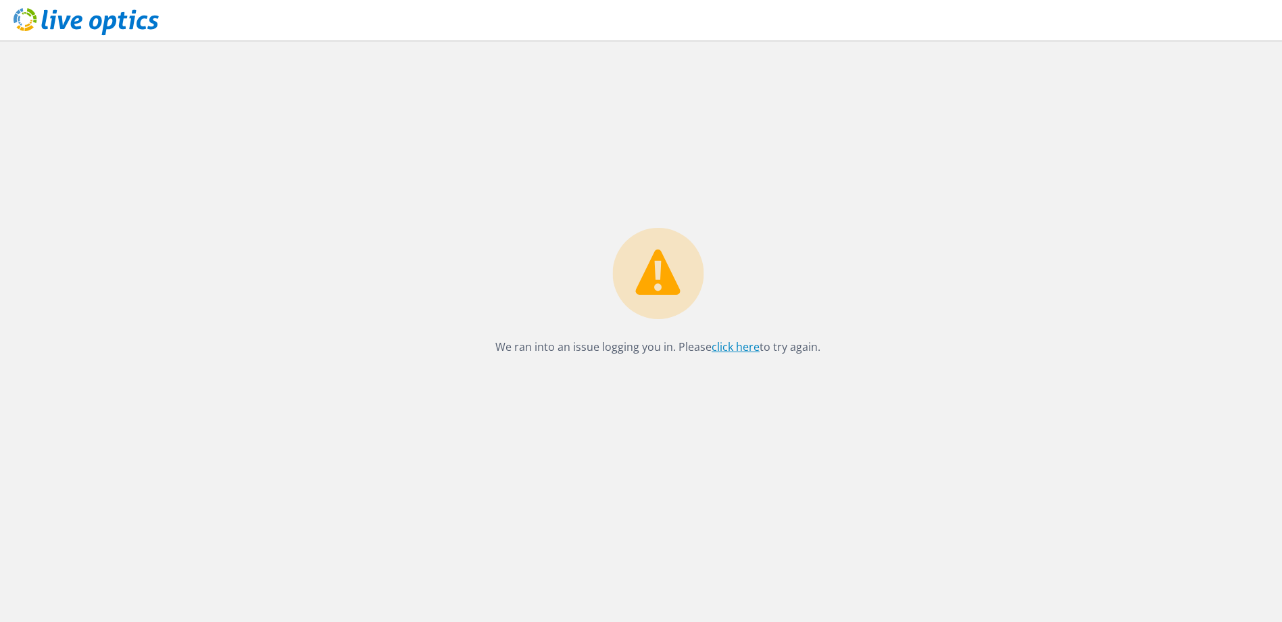
click at [753, 351] on link "click here" at bounding box center [736, 346] width 48 height 15
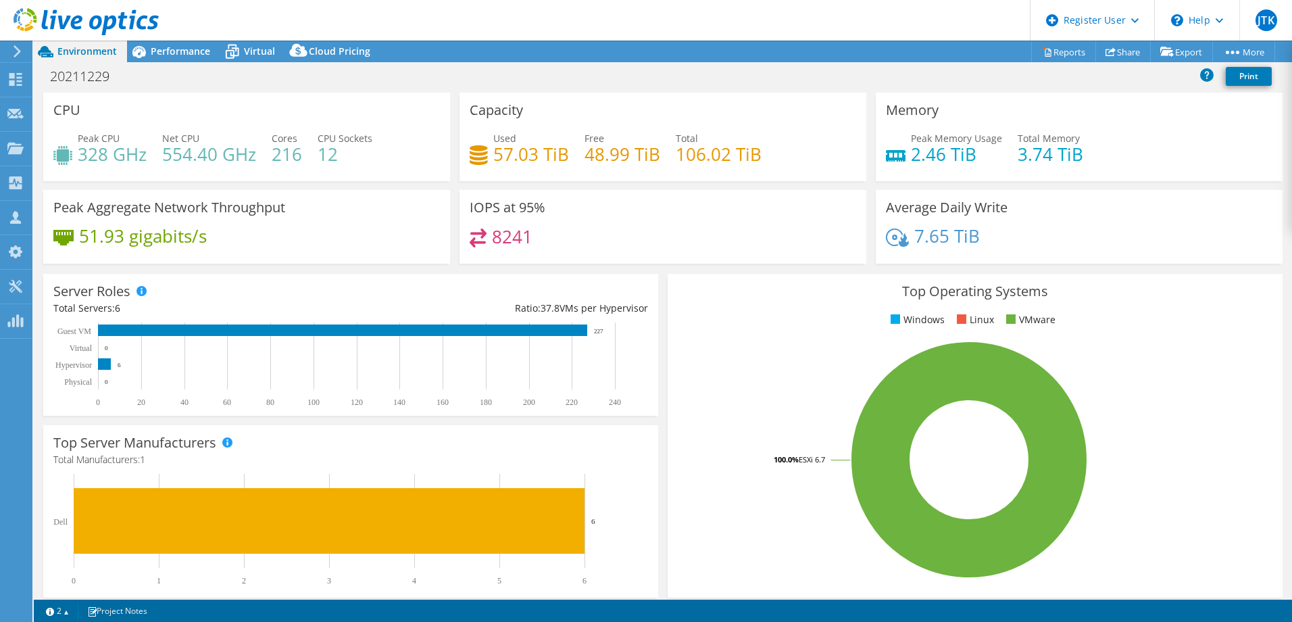
click at [457, 86] on div "20211229 Print" at bounding box center [663, 76] width 1258 height 25
drag, startPoint x: 123, startPoint y: 364, endPoint x: 97, endPoint y: 321, distance: 50.6
click at [97, 323] on rect at bounding box center [344, 364] width 582 height 84
drag, startPoint x: 51, startPoint y: 309, endPoint x: 177, endPoint y: 316, distance: 125.9
click at [177, 316] on div "Server Roles Physical Servers represent bare metal servers that were targets of…" at bounding box center [350, 345] width 615 height 142
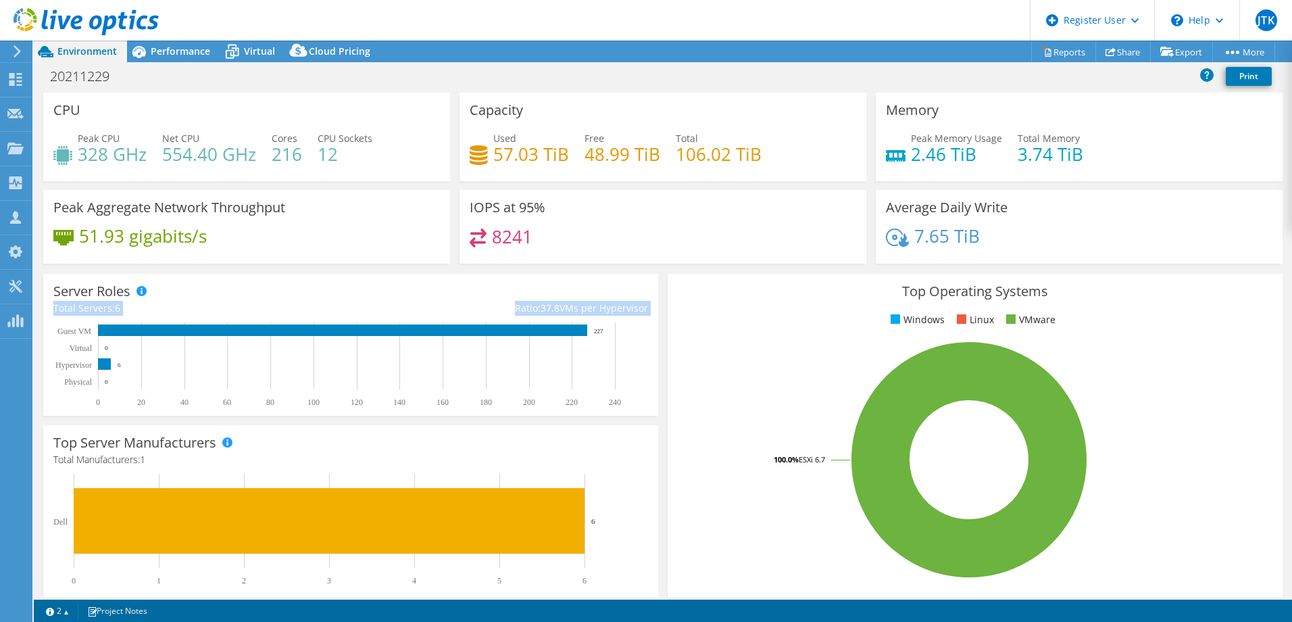
drag, startPoint x: 177, startPoint y: 316, endPoint x: 117, endPoint y: 305, distance: 61.2
click at [122, 304] on div "Total Servers: 6" at bounding box center [201, 308] width 297 height 15
click at [108, 307] on div "Total Servers: 6" at bounding box center [201, 308] width 297 height 15
drag, startPoint x: 138, startPoint y: 305, endPoint x: 55, endPoint y: 303, distance: 83.2
click at [55, 303] on div "Total Servers: 6" at bounding box center [201, 308] width 297 height 15
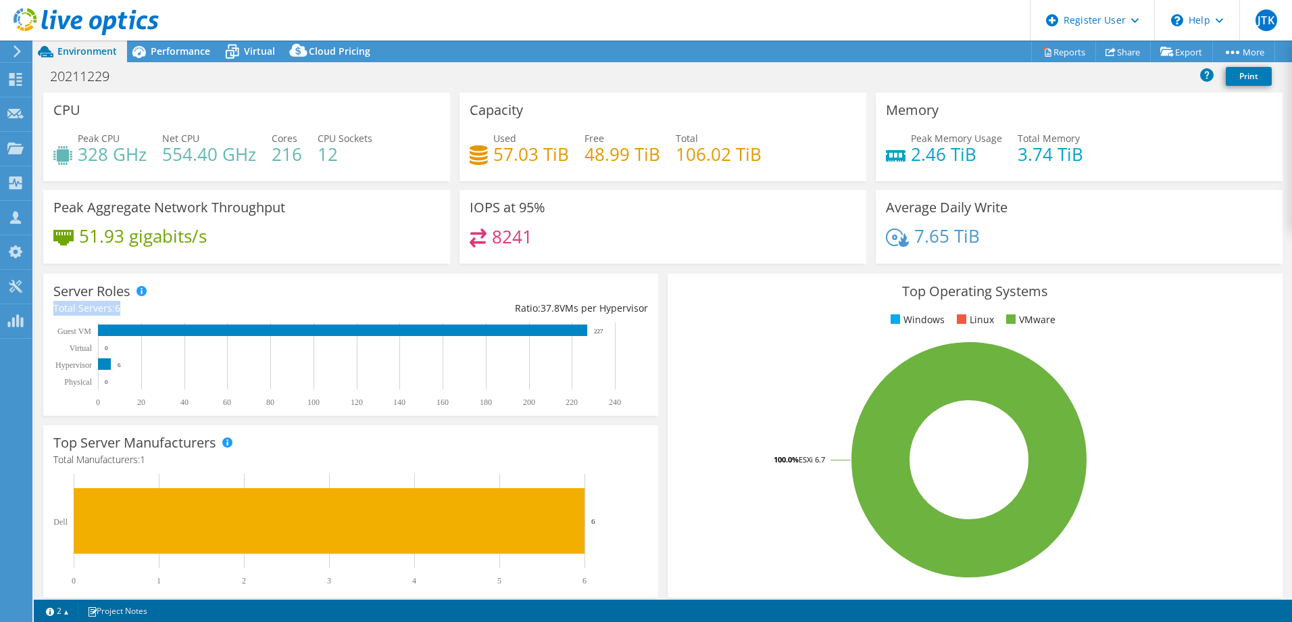
drag, startPoint x: 55, startPoint y: 303, endPoint x: 75, endPoint y: 306, distance: 20.6
click at [76, 306] on div "Total Servers: 6" at bounding box center [201, 308] width 297 height 15
drag, startPoint x: 57, startPoint y: 306, endPoint x: 170, endPoint y: 304, distance: 112.9
click at [170, 304] on div "Total Servers: 6" at bounding box center [201, 308] width 297 height 15
click at [172, 308] on div "Total Servers: 6" at bounding box center [201, 308] width 297 height 15
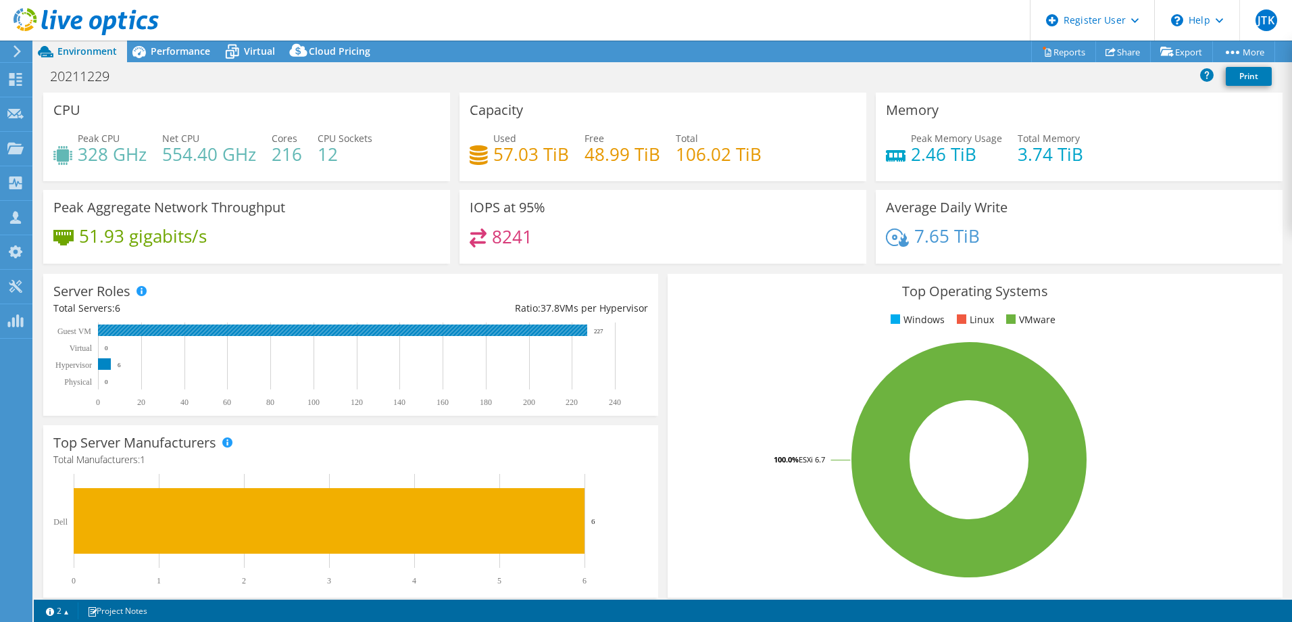
click at [595, 328] on text "227" at bounding box center [598, 331] width 9 height 7
click at [185, 53] on span "Performance" at bounding box center [180, 51] width 59 height 13
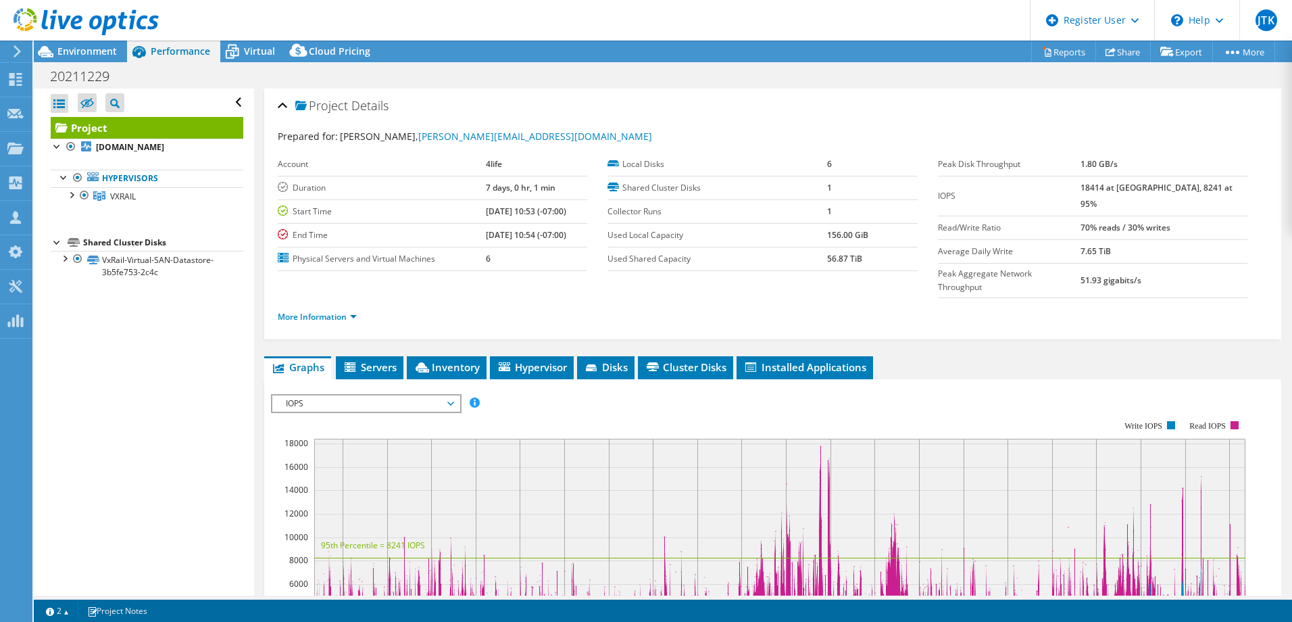
click at [1112, 184] on b "18414 at Peak, 8241 at 95%" at bounding box center [1156, 196] width 152 height 28
copy b "18414"
click at [84, 49] on span "Environment" at bounding box center [86, 51] width 59 height 13
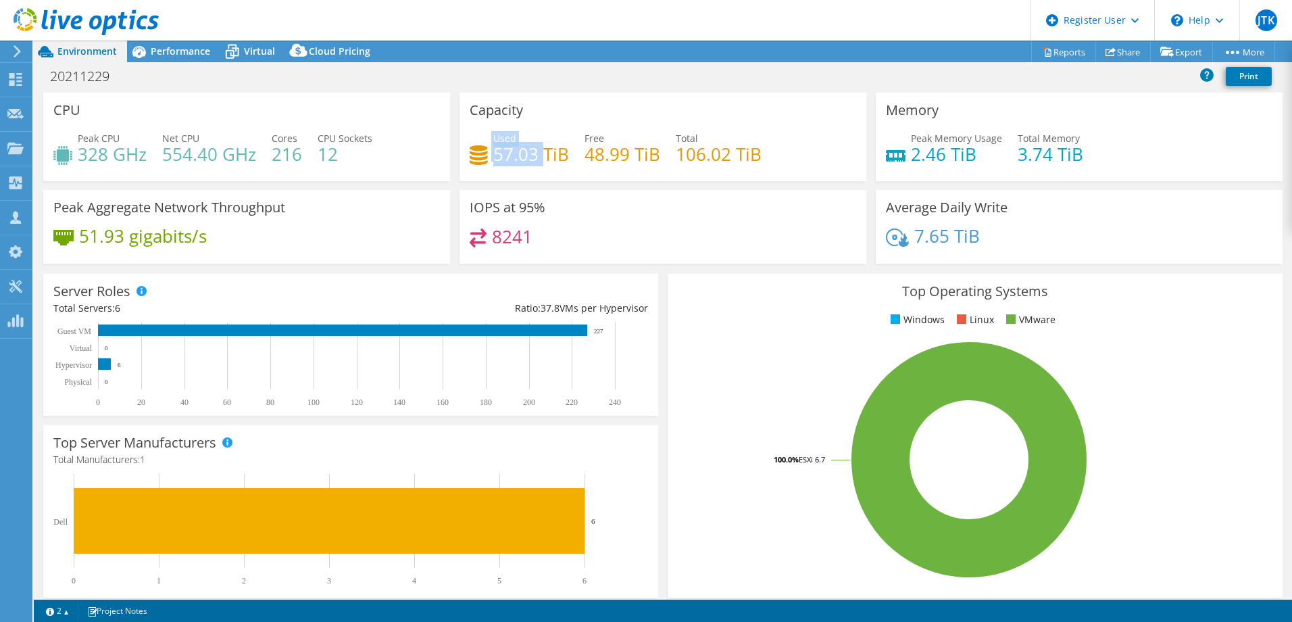
drag, startPoint x: 488, startPoint y: 156, endPoint x: 539, endPoint y: 155, distance: 51.4
click at [539, 155] on div "Used 57.03 TiB" at bounding box center [519, 146] width 99 height 30
drag, startPoint x: 539, startPoint y: 155, endPoint x: 504, endPoint y: 153, distance: 35.2
click at [525, 153] on h4 "57.03 TiB" at bounding box center [531, 154] width 76 height 15
drag, startPoint x: 494, startPoint y: 153, endPoint x: 532, endPoint y: 154, distance: 37.8
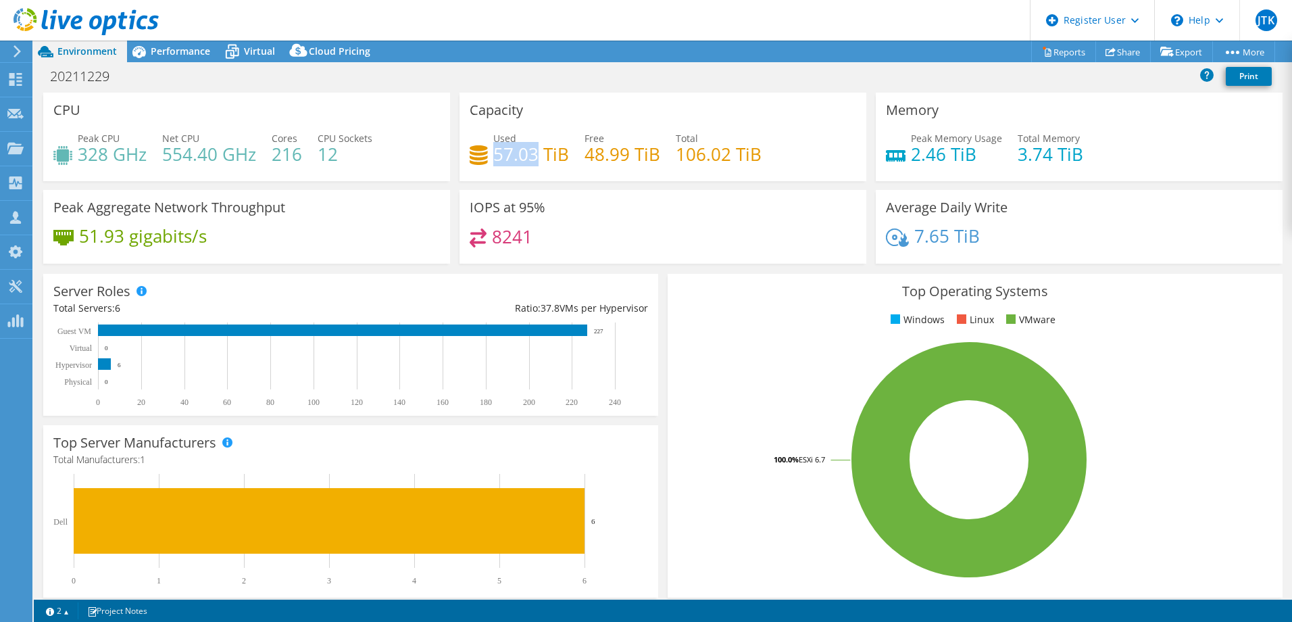
click at [532, 154] on h4 "57.03 TiB" at bounding box center [531, 154] width 76 height 15
copy h4 "57.03"
drag, startPoint x: 910, startPoint y: 153, endPoint x: 971, endPoint y: 155, distance: 60.9
click at [971, 155] on h4 "2.46 TiB" at bounding box center [956, 154] width 91 height 15
drag, startPoint x: 971, startPoint y: 155, endPoint x: 939, endPoint y: 166, distance: 34.0
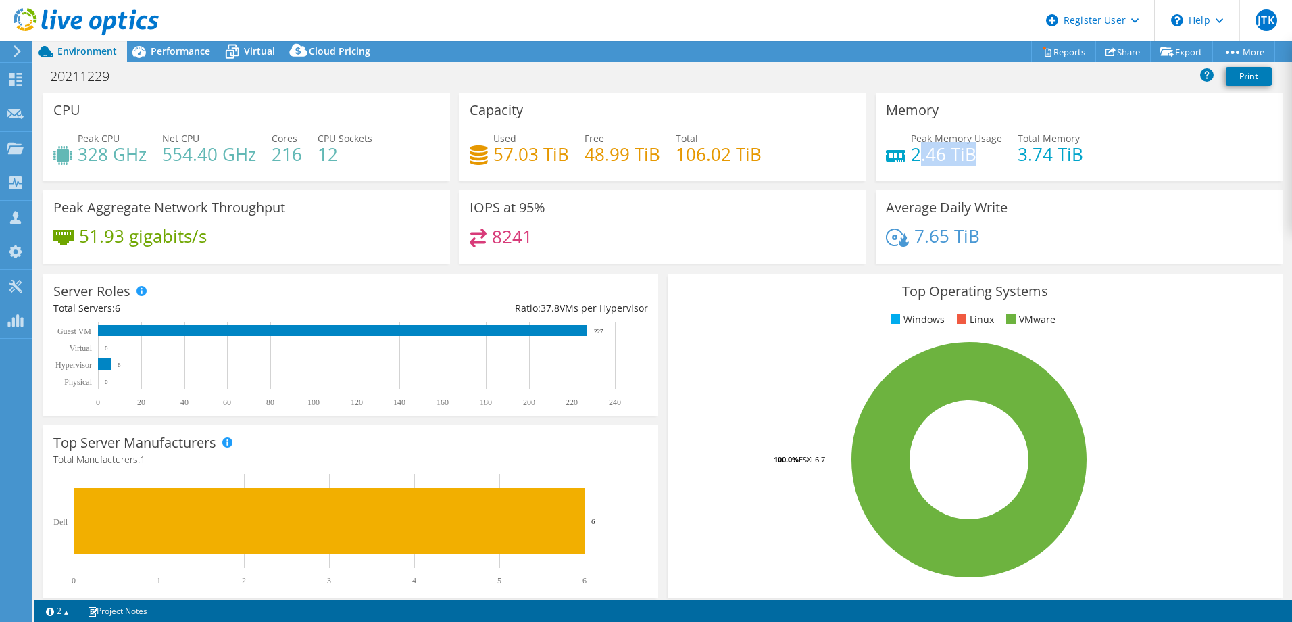
click at [939, 162] on h4 "2.46 TiB" at bounding box center [956, 154] width 91 height 15
